Goal: Transaction & Acquisition: Register for event/course

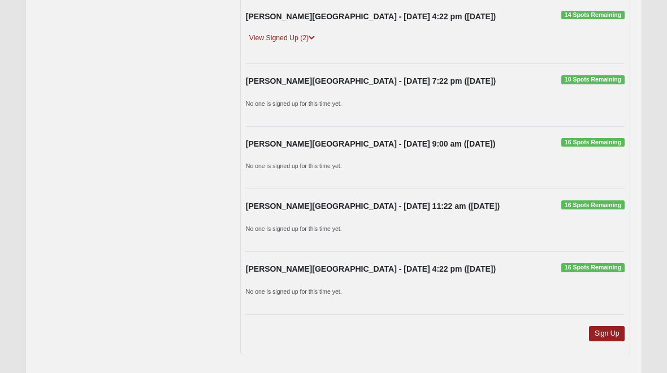
scroll to position [4160, 0]
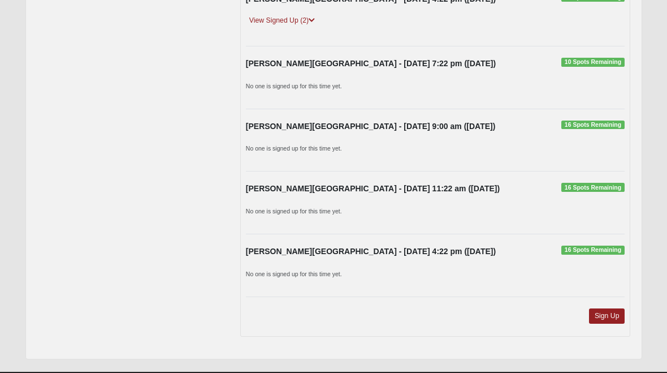
click at [614, 308] on link "Sign Up" at bounding box center [607, 315] width 36 height 15
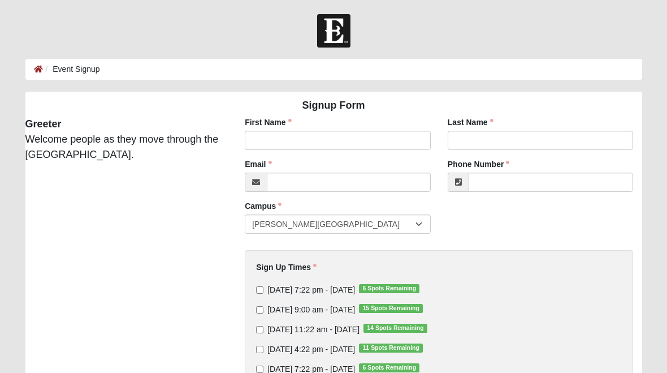
click at [263, 330] on input "Sunday 11:22 am - Sep 7 2025 14 Spots Remaining" at bounding box center [259, 329] width 7 height 7
checkbox input "true"
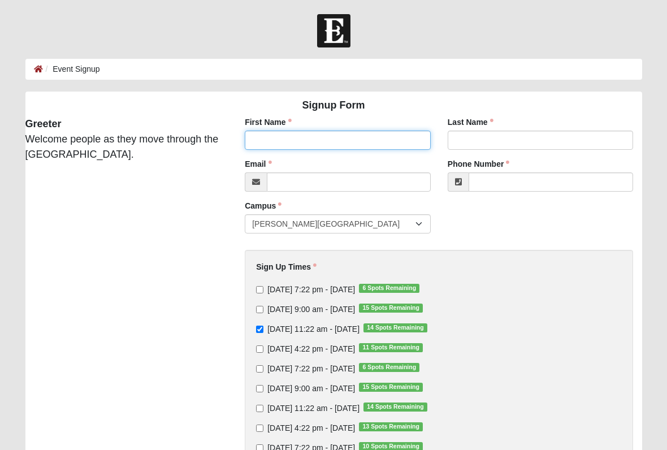
click at [286, 142] on input "First Name" at bounding box center [338, 140] width 186 height 19
type input "Alice"
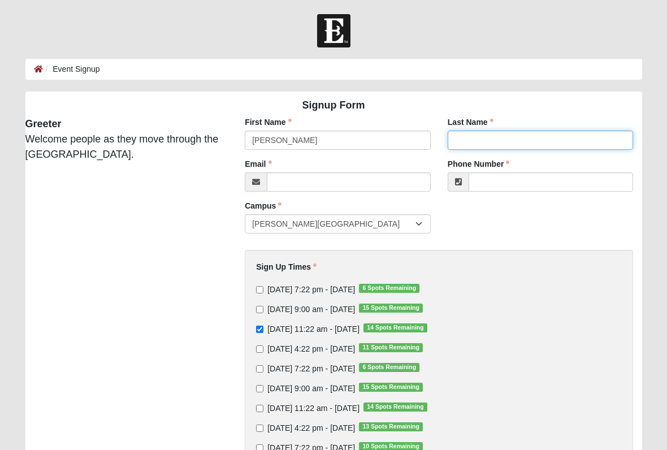
click at [478, 142] on input "Last Name" at bounding box center [541, 140] width 186 height 19
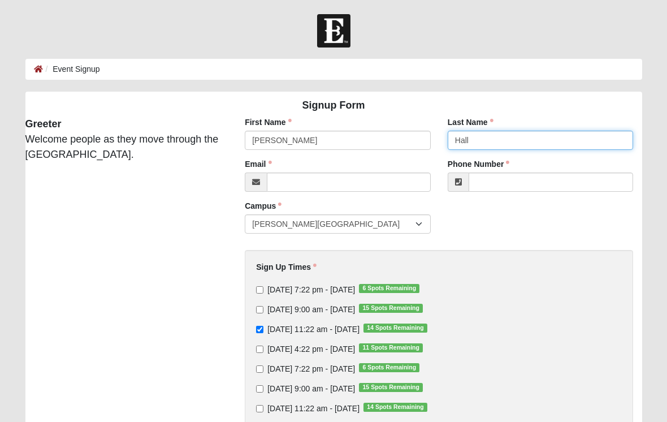
type input "Hall"
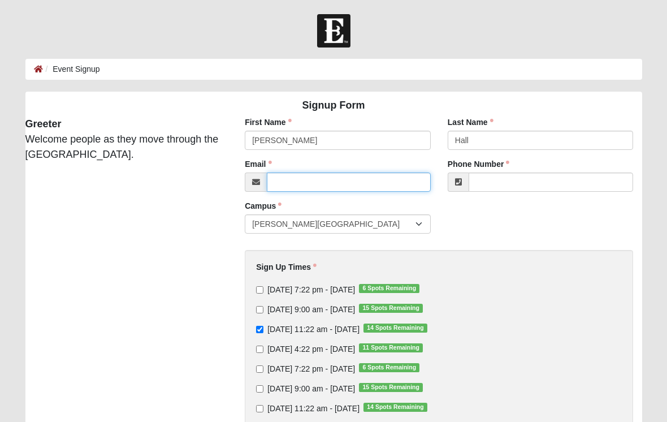
click at [308, 183] on input "Email" at bounding box center [349, 181] width 164 height 19
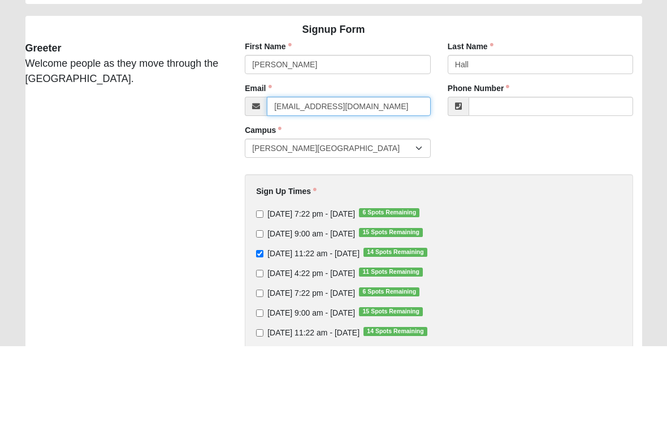
type input "halla2745@gmail.com"
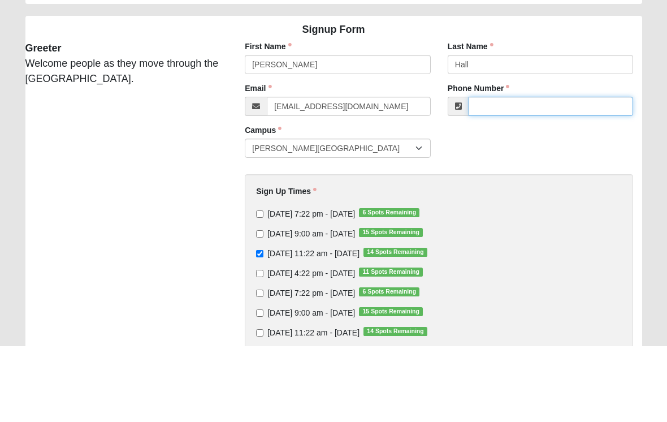
click at [494, 172] on input "Phone Number" at bounding box center [551, 181] width 165 height 19
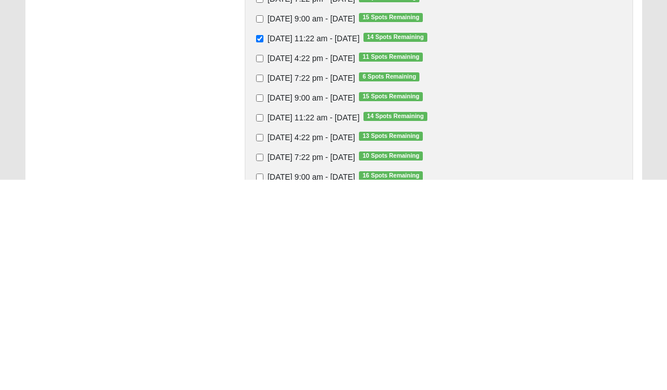
scroll to position [85, 0]
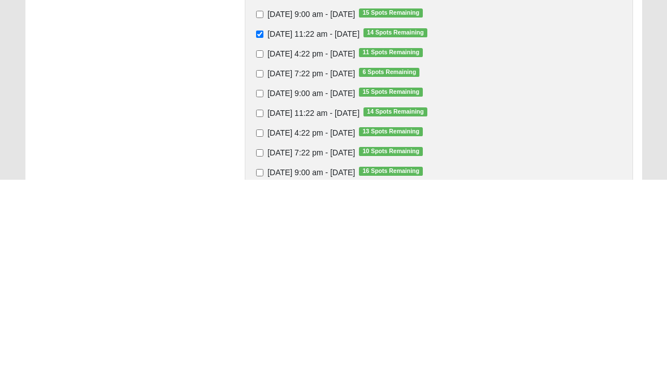
type input "7277763403"
click at [257, 320] on input "Sunday 11:22 am - Sep 14 2025 14 Spots Remaining" at bounding box center [259, 323] width 7 height 7
checkbox input "true"
type input "(727) 776-3403"
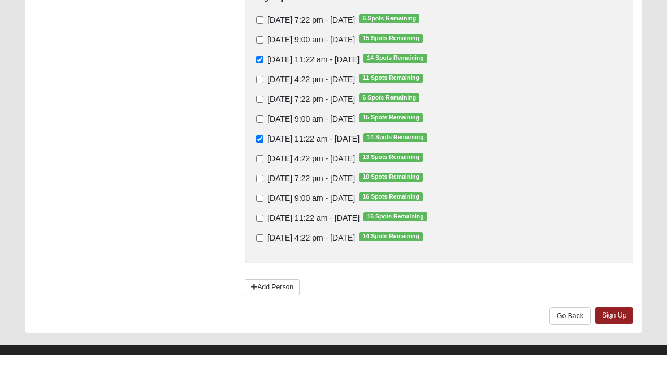
scroll to position [270, 0]
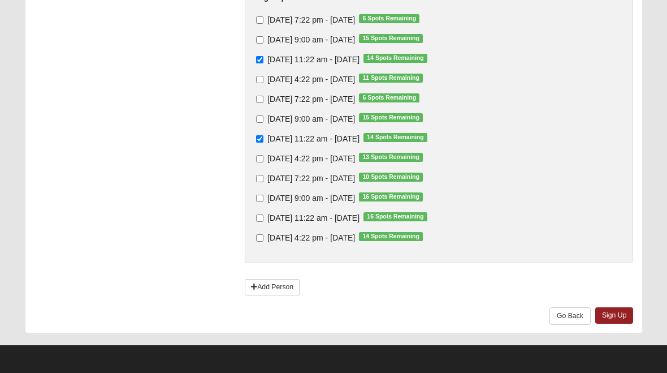
click at [613, 317] on link "Sign Up" at bounding box center [614, 315] width 38 height 16
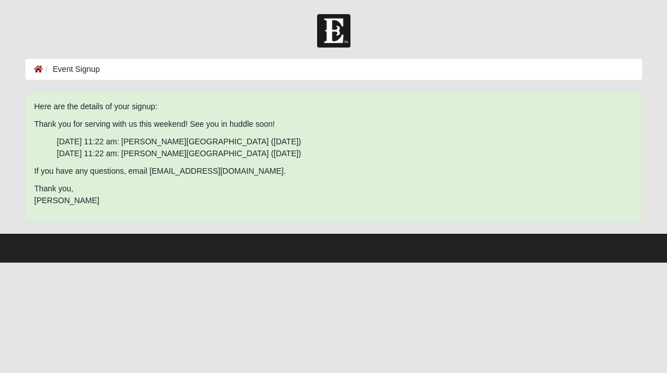
scroll to position [0, 0]
